Goal: Information Seeking & Learning: Check status

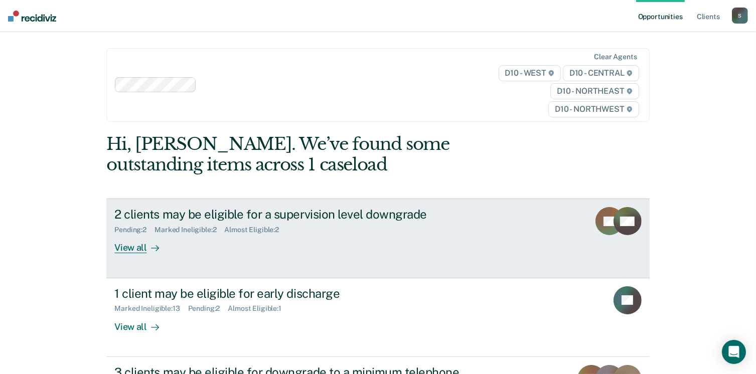
click at [349, 259] on link "2 clients may be eligible for a supervision level downgrade Pending : 2 Marked …" at bounding box center [377, 238] width 543 height 79
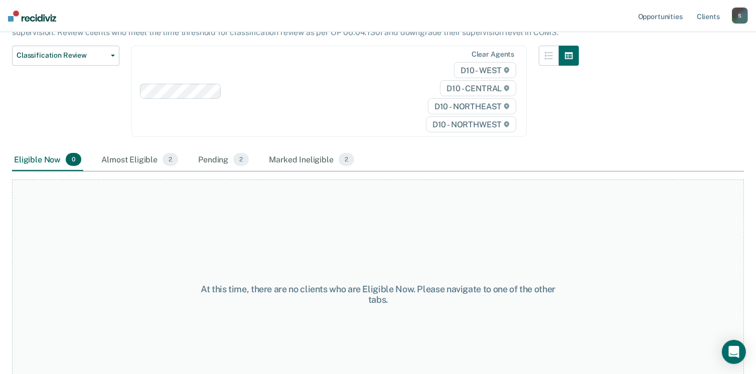
scroll to position [141, 0]
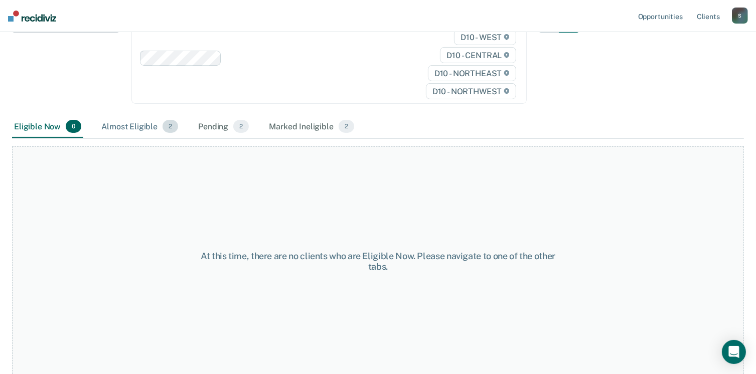
click at [133, 130] on div "Almost Eligible 2" at bounding box center [139, 127] width 81 height 22
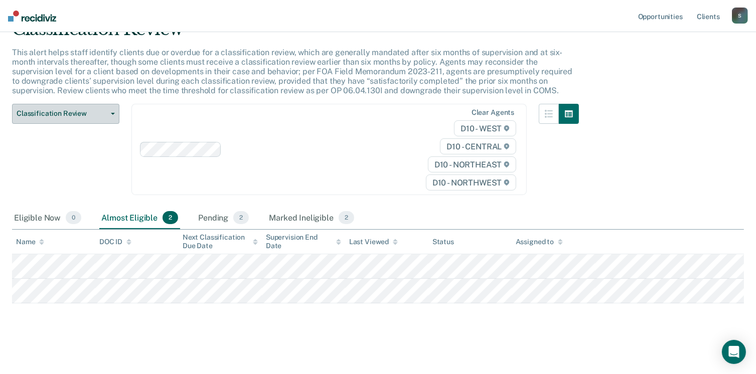
click at [61, 114] on span "Classification Review" at bounding box center [62, 113] width 90 height 9
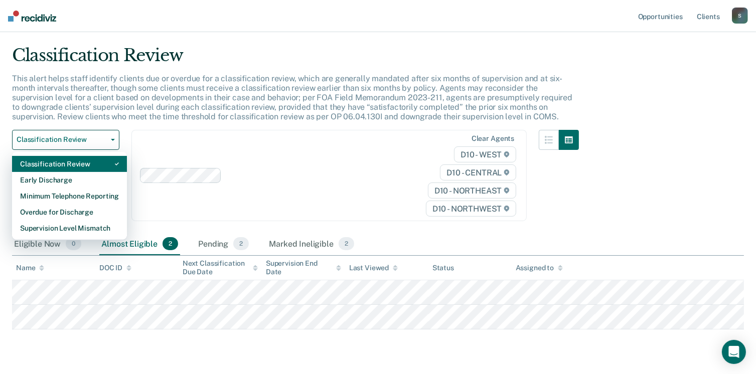
scroll to position [0, 0]
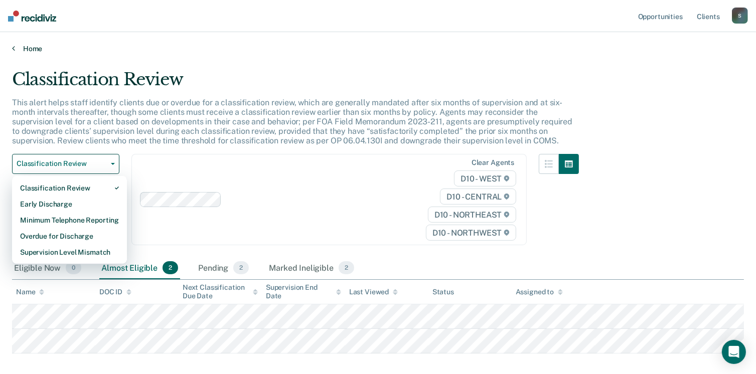
click at [28, 48] on link "Home" at bounding box center [378, 48] width 732 height 9
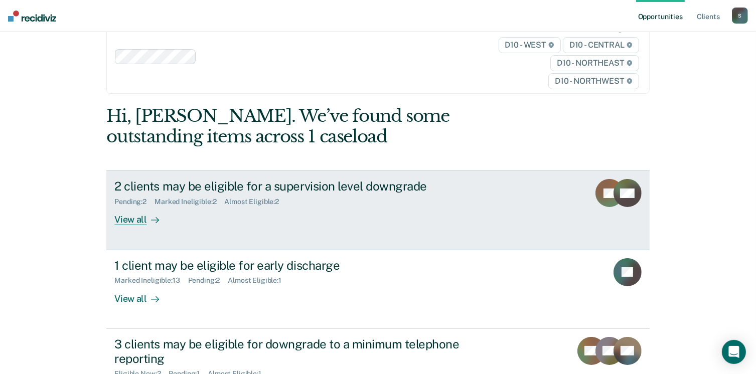
scroll to position [50, 0]
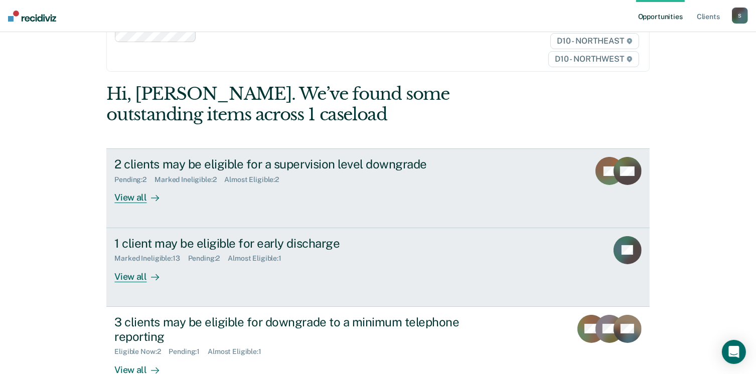
click at [124, 270] on div "View all" at bounding box center [142, 273] width 56 height 20
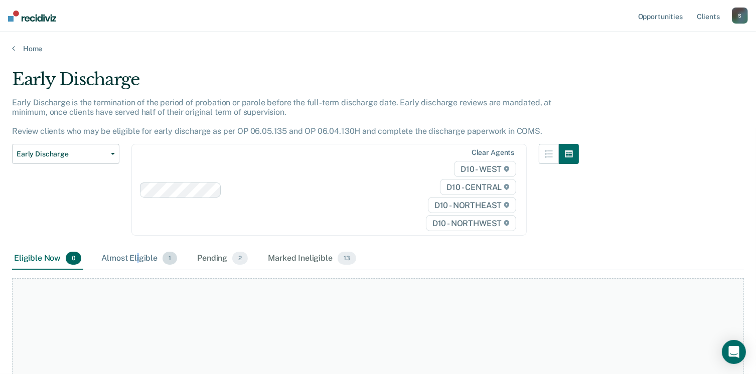
click at [138, 259] on div "Almost Eligible 1" at bounding box center [139, 259] width 80 height 22
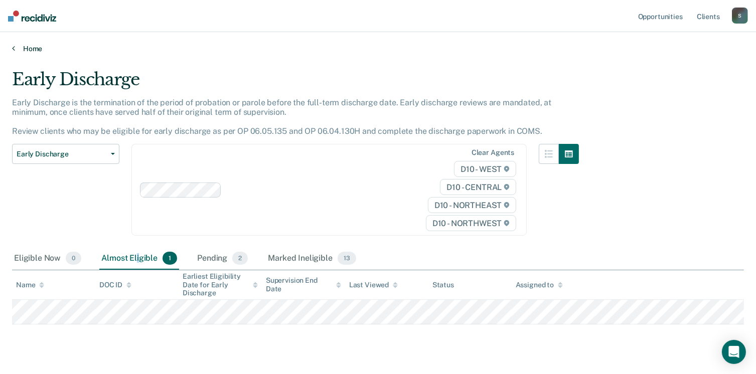
click at [30, 47] on link "Home" at bounding box center [378, 48] width 732 height 9
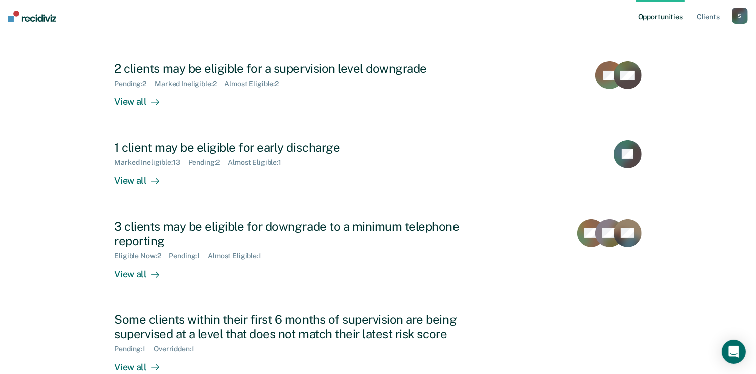
scroll to position [150, 0]
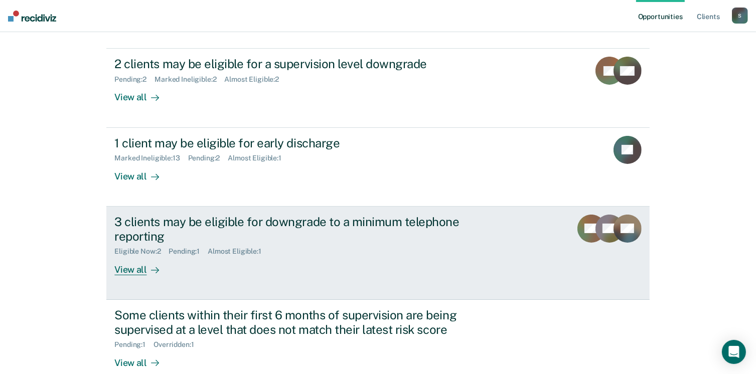
click at [140, 256] on div "View all" at bounding box center [142, 266] width 56 height 20
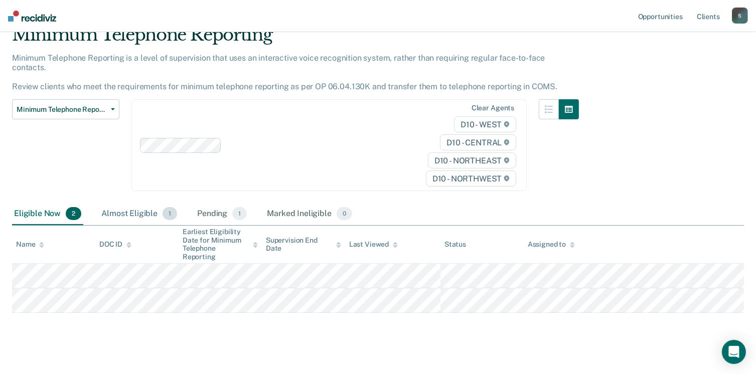
click at [142, 203] on div "Almost Eligible 1" at bounding box center [139, 214] width 80 height 22
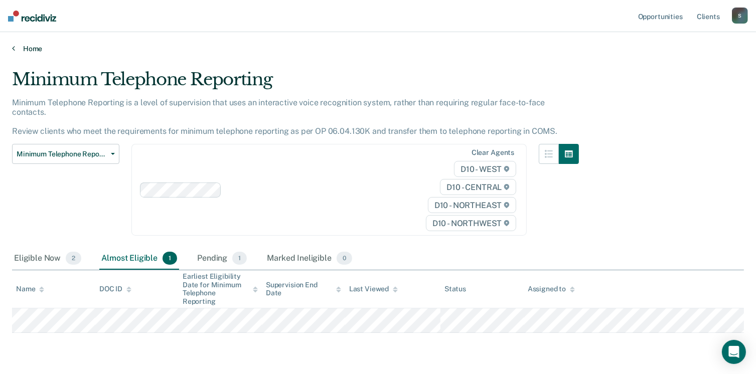
click at [31, 51] on link "Home" at bounding box center [378, 48] width 732 height 9
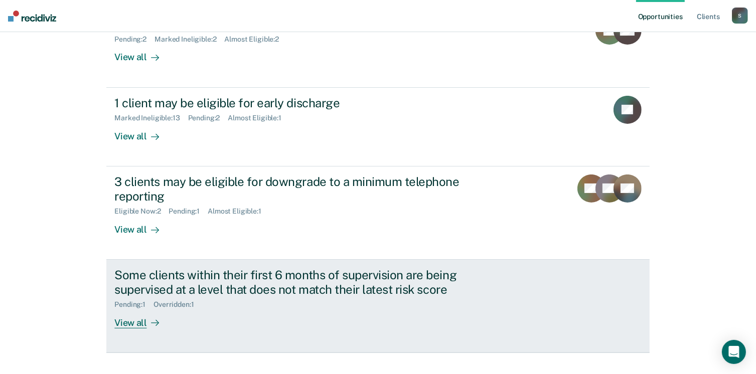
scroll to position [230, 0]
